Goal: Task Accomplishment & Management: Manage account settings

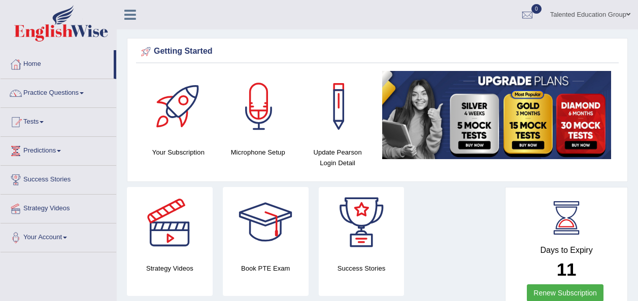
scroll to position [280, 0]
